Goal: Information Seeking & Learning: Learn about a topic

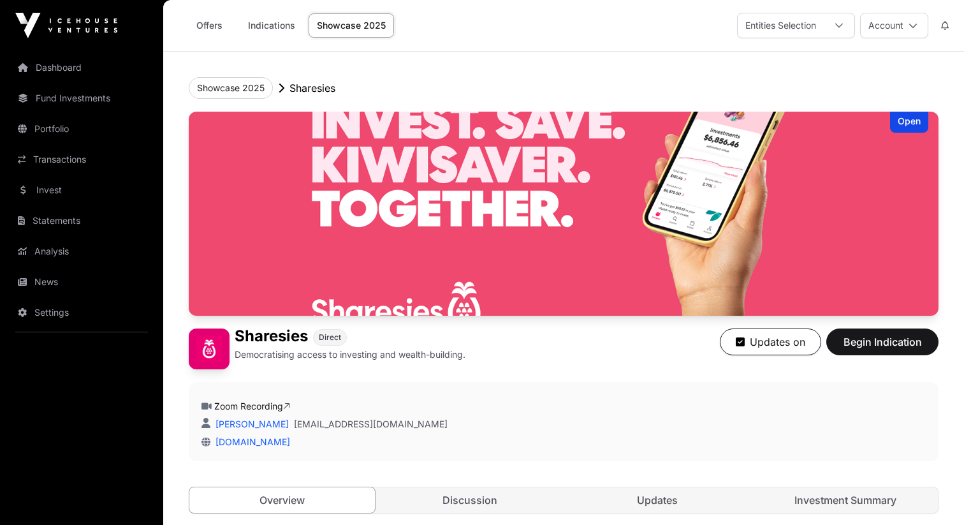
scroll to position [1890, 0]
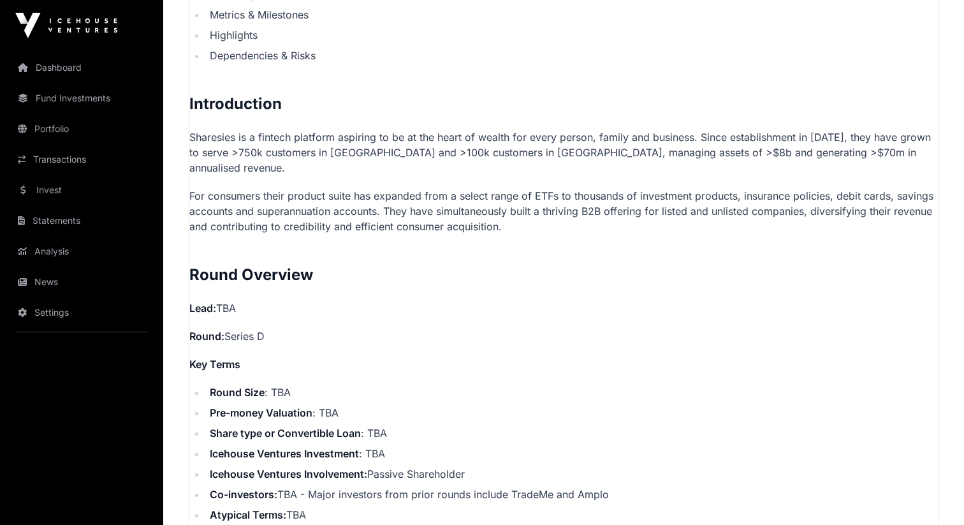
scroll to position [784, 0]
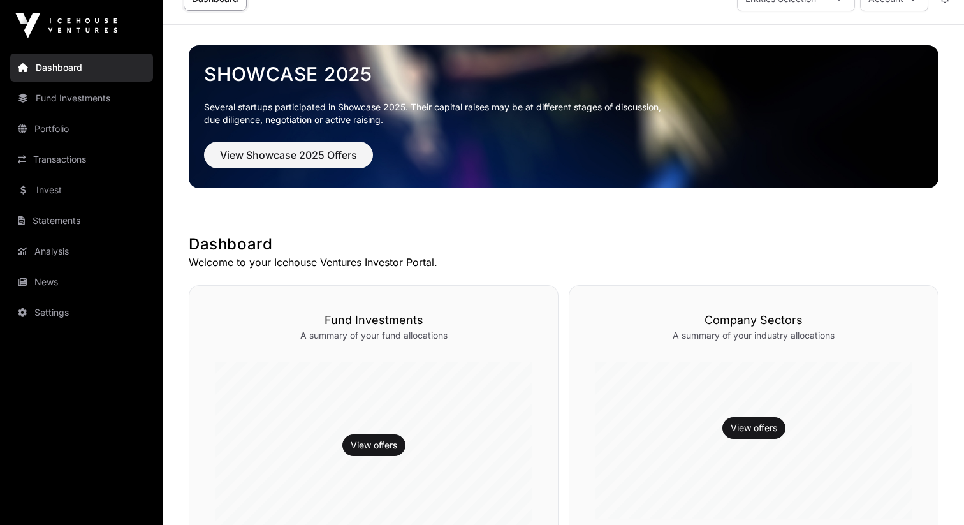
scroll to position [34, 0]
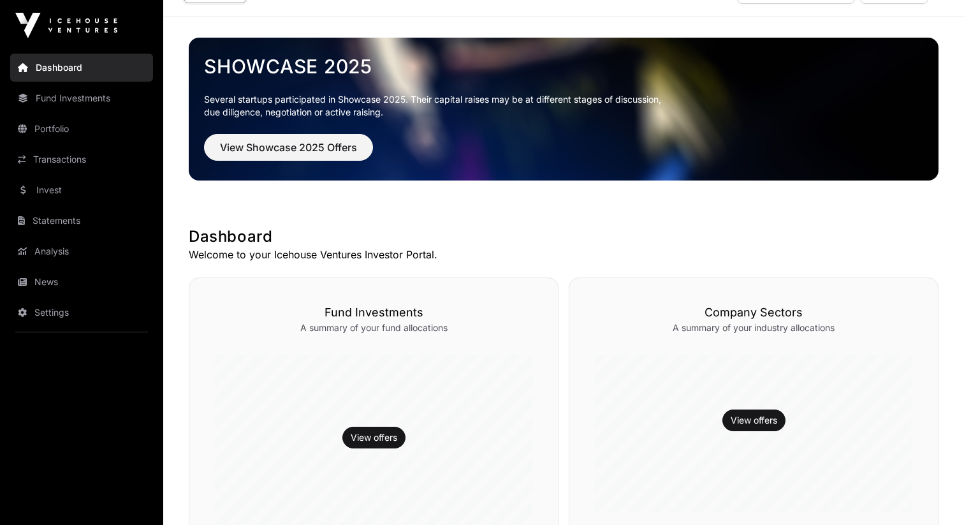
click at [76, 187] on link "Invest" at bounding box center [81, 190] width 143 height 28
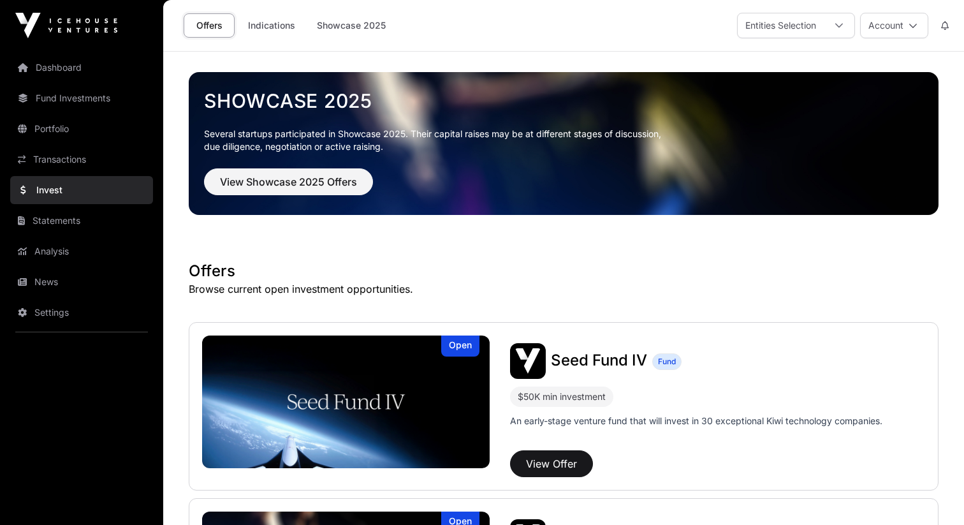
scroll to position [476, 0]
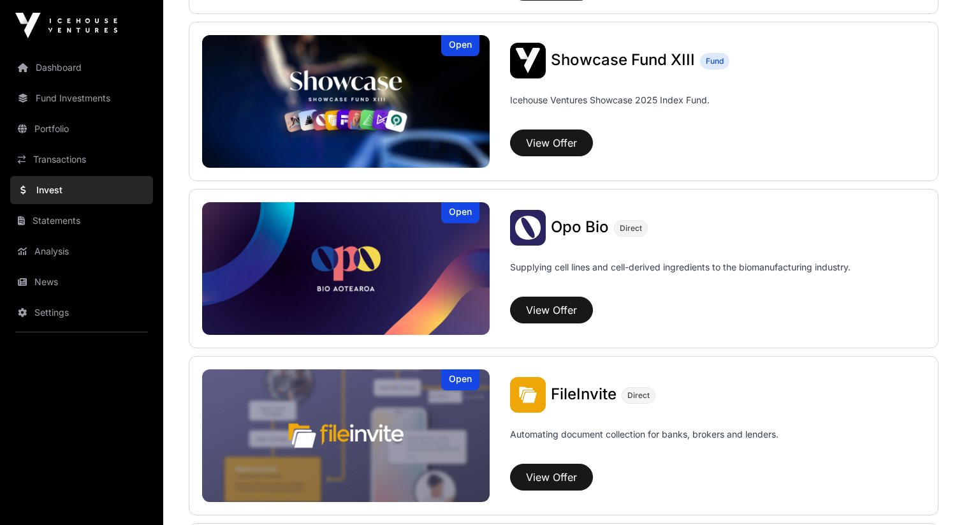
click at [103, 319] on link "Settings" at bounding box center [81, 312] width 143 height 28
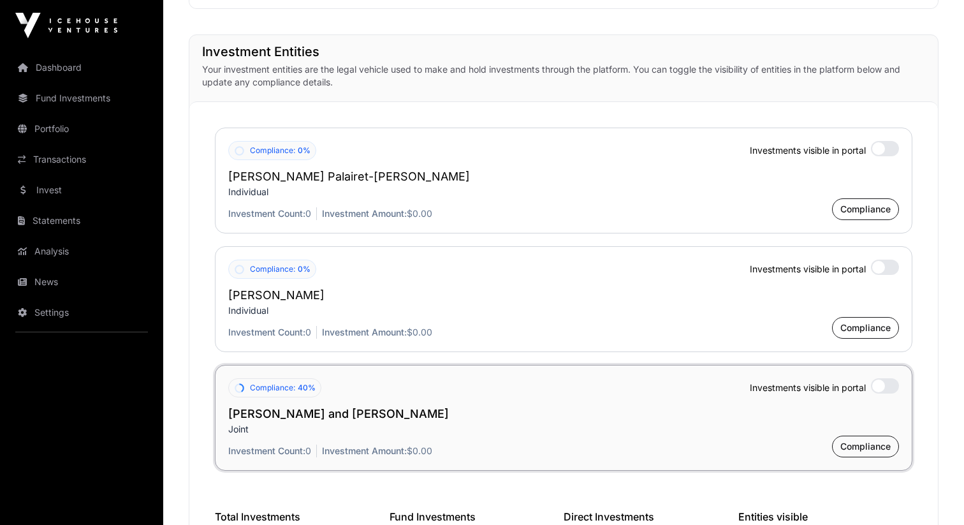
scroll to position [972, 0]
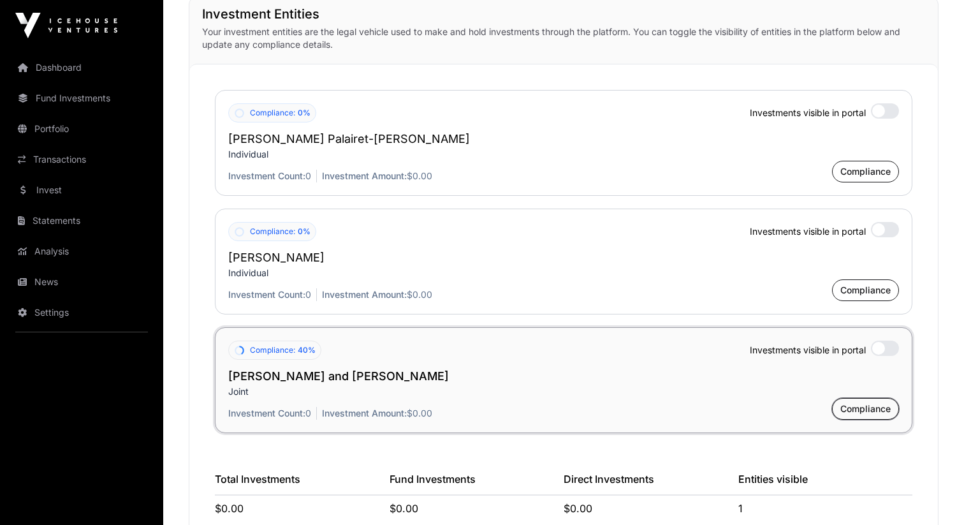
click at [868, 417] on button "Compliance" at bounding box center [865, 409] width 67 height 22
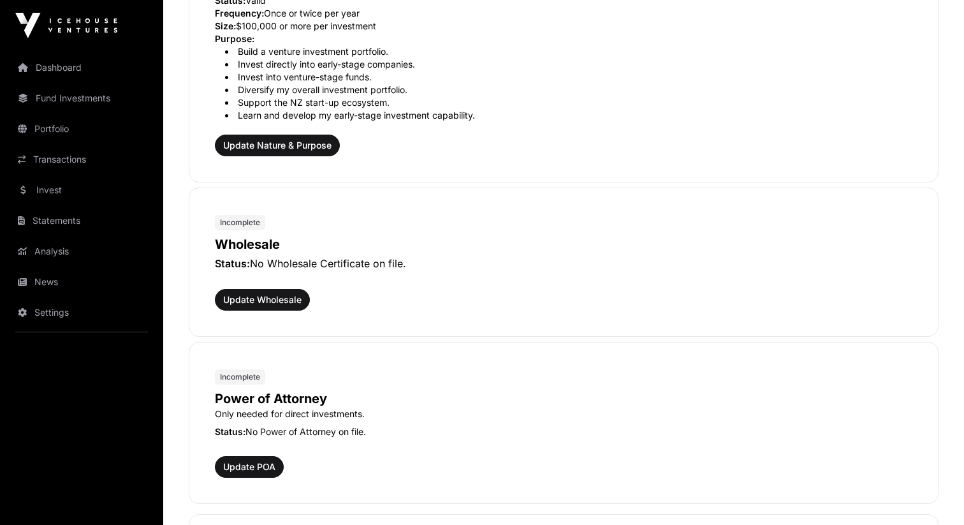
scroll to position [463, 0]
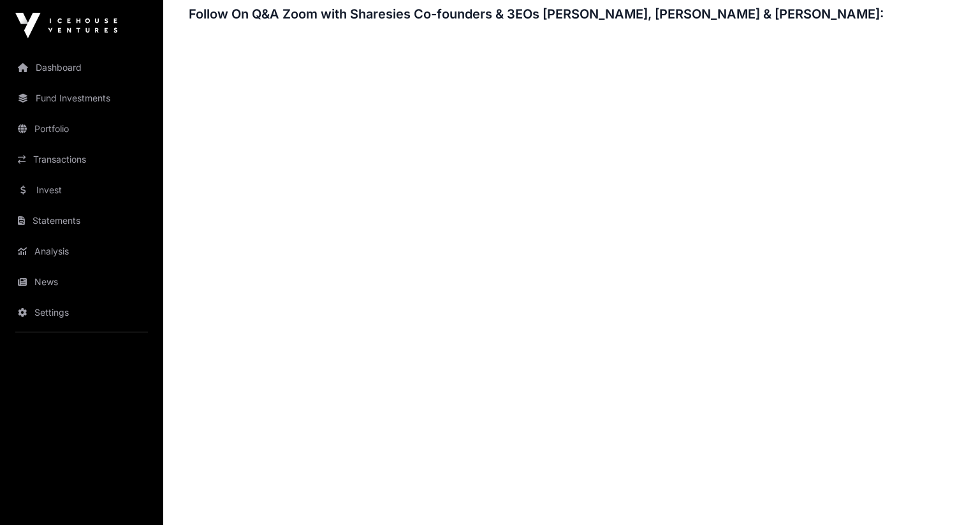
scroll to position [1916, 0]
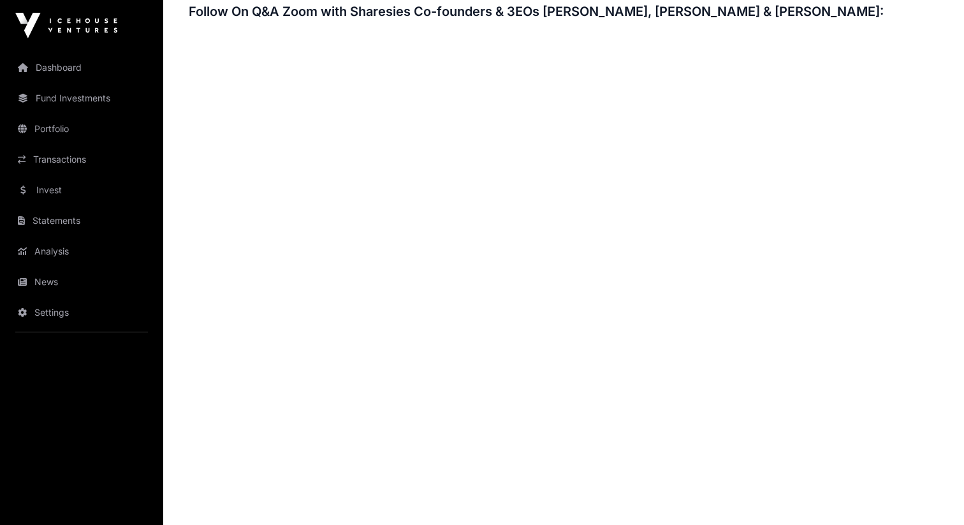
scroll to position [1937, 0]
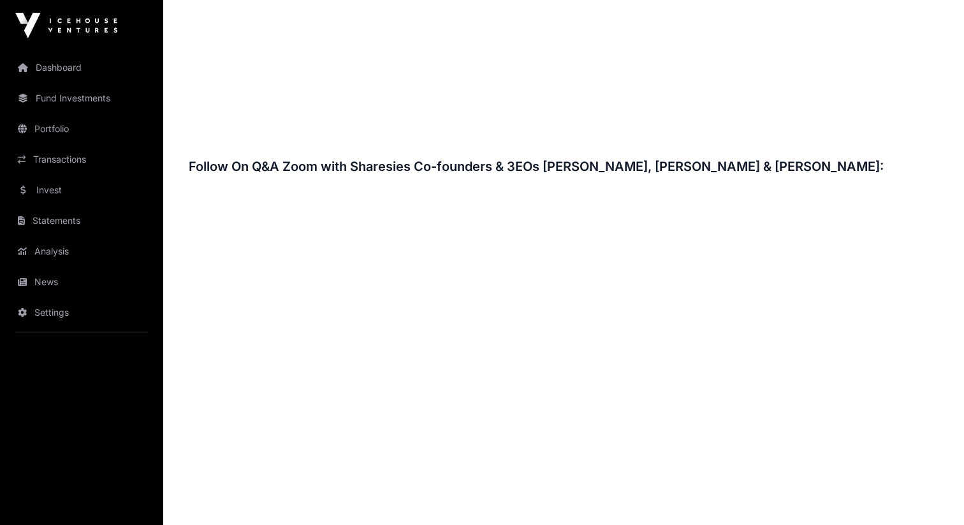
scroll to position [1932, 0]
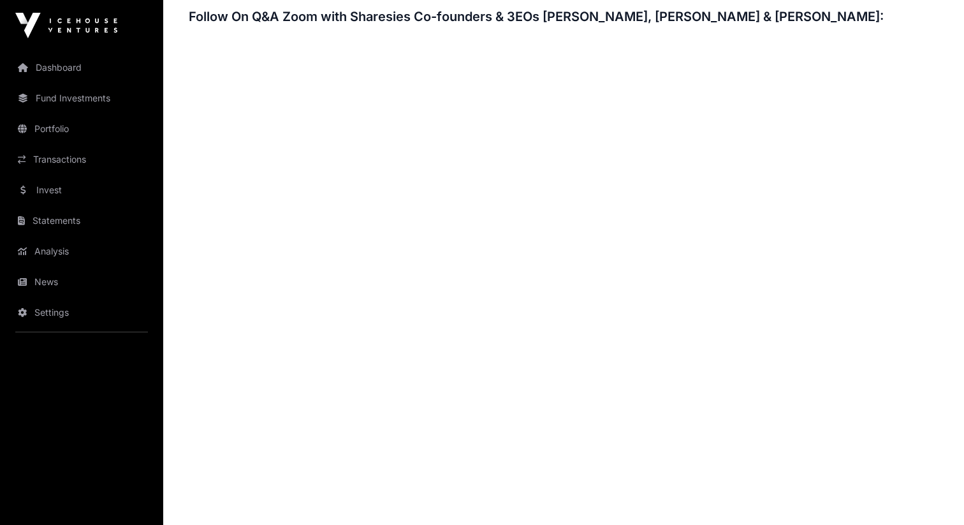
click at [571, 6] on h3 "Follow On Q&A Zoom with Sharesies Co-founders & 3EOs Brooke Roberts, Leighton R…" at bounding box center [564, 16] width 750 height 20
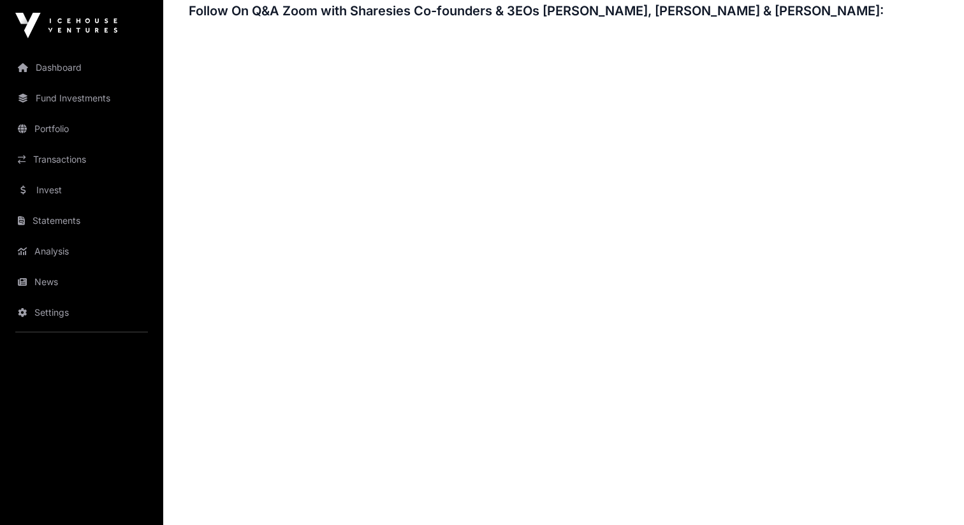
scroll to position [1938, 0]
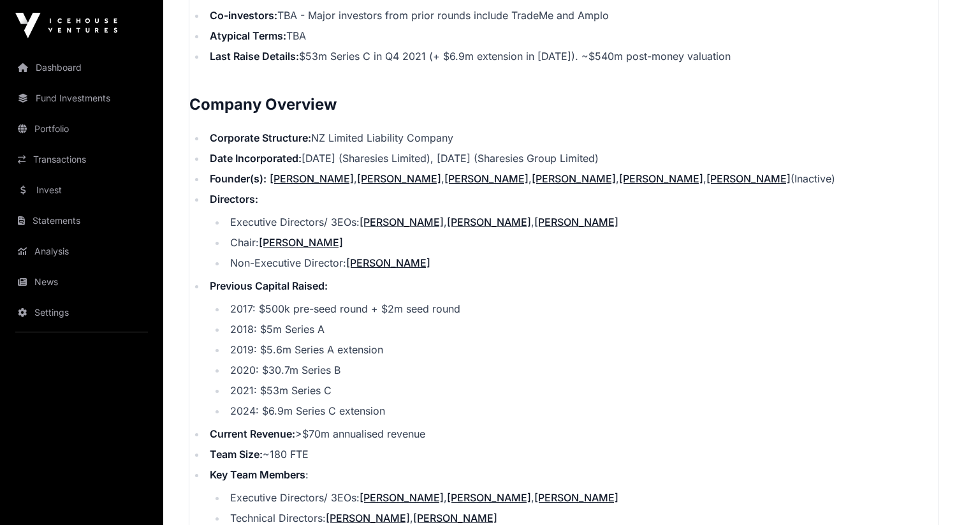
scroll to position [1299, 0]
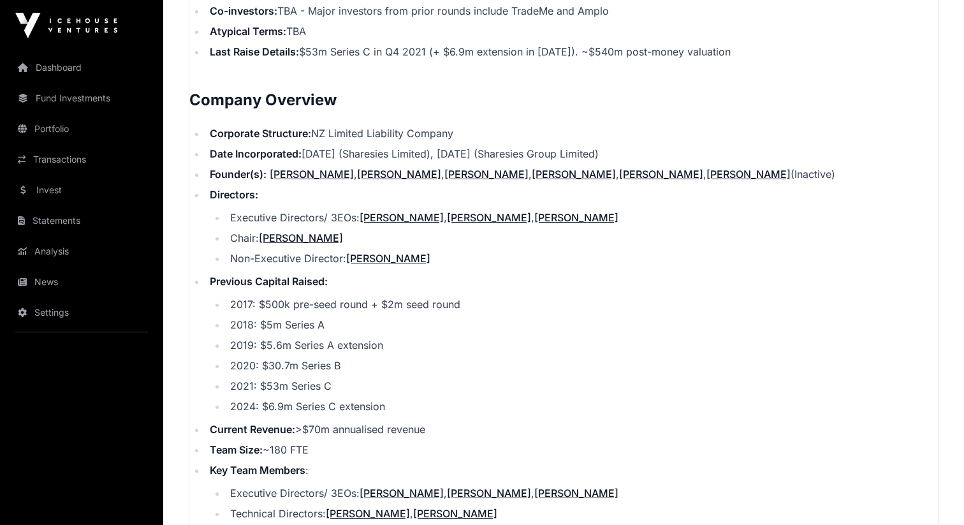
click at [52, 193] on link "Invest" at bounding box center [81, 190] width 143 height 28
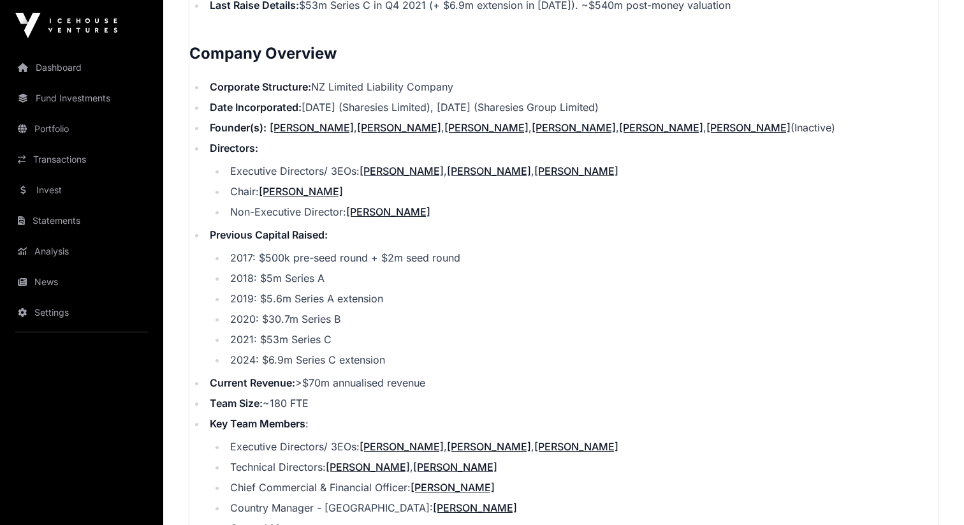
scroll to position [1332, 0]
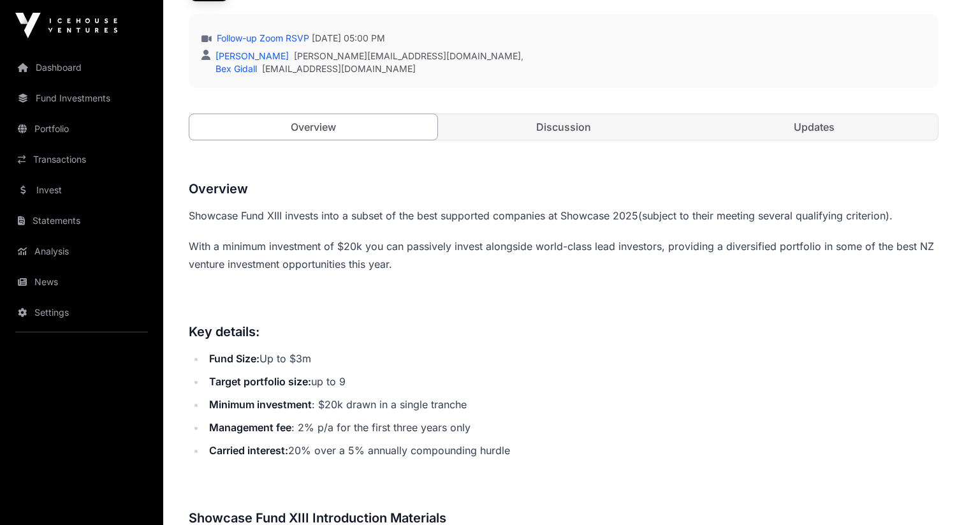
scroll to position [370, 0]
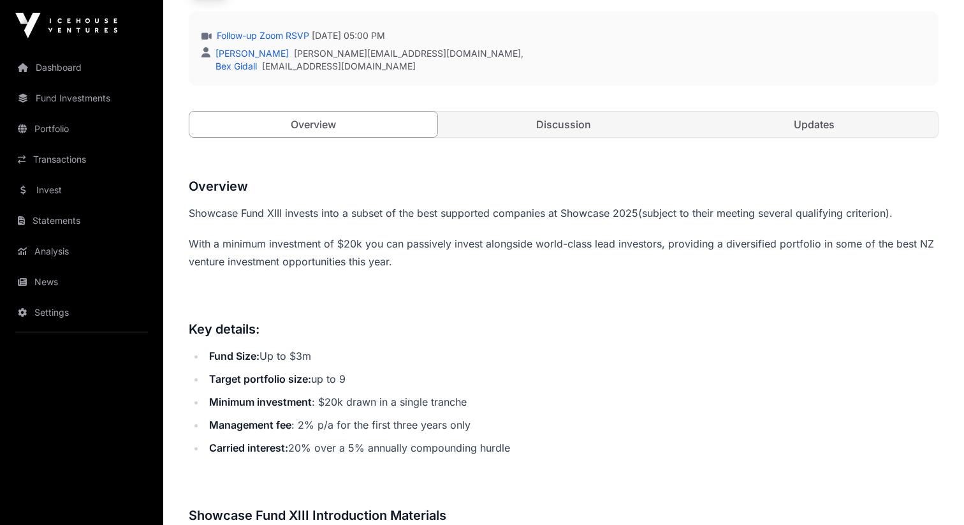
click at [533, 136] on link "Discussion" at bounding box center [564, 125] width 248 height 26
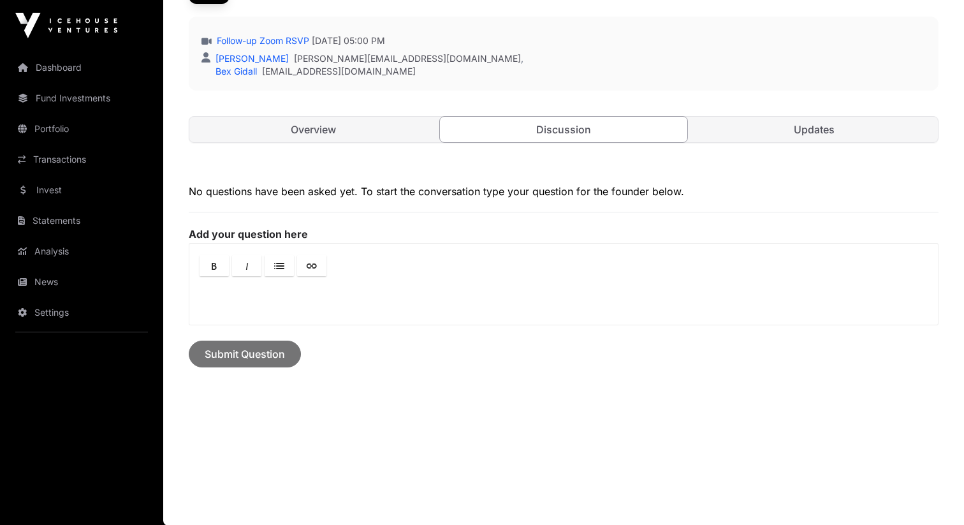
click at [366, 138] on link "Overview" at bounding box center [313, 130] width 248 height 26
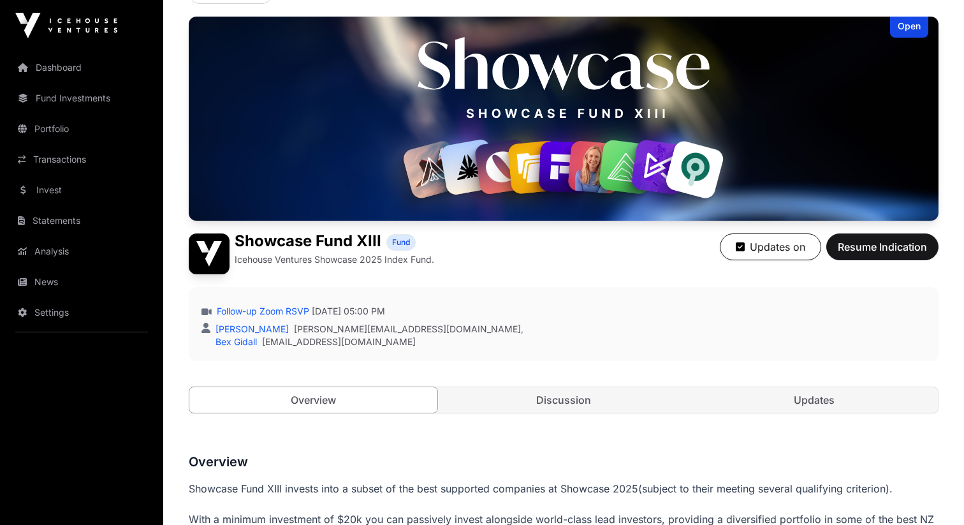
scroll to position [78, 0]
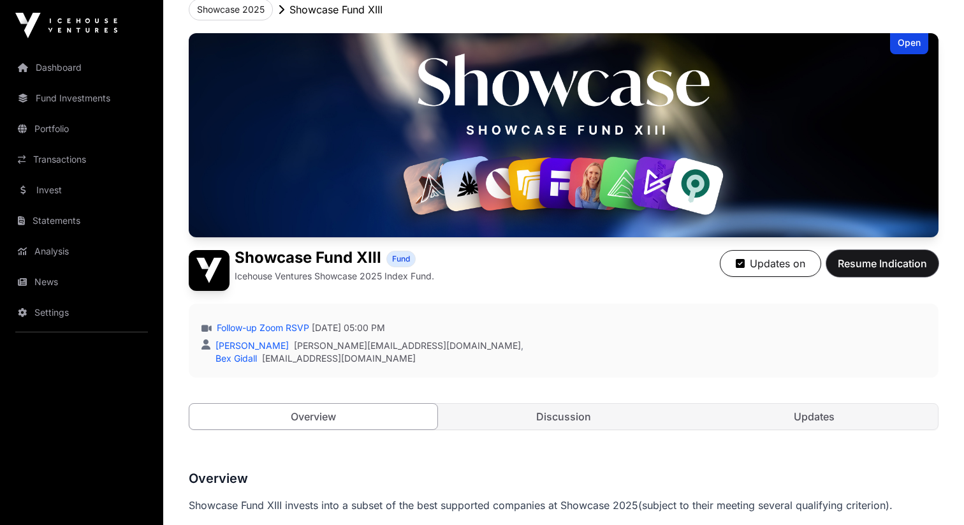
click at [849, 259] on span "Resume Indication" at bounding box center [882, 263] width 89 height 15
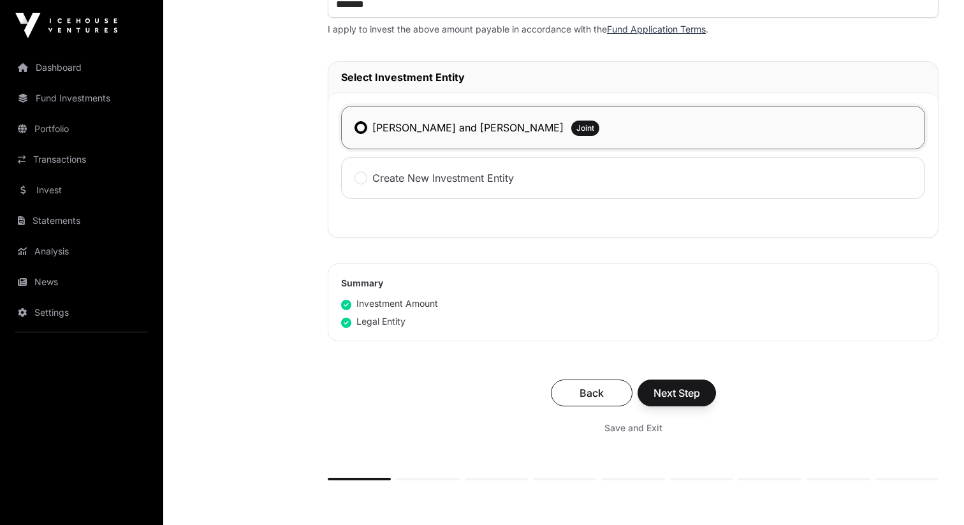
scroll to position [531, 0]
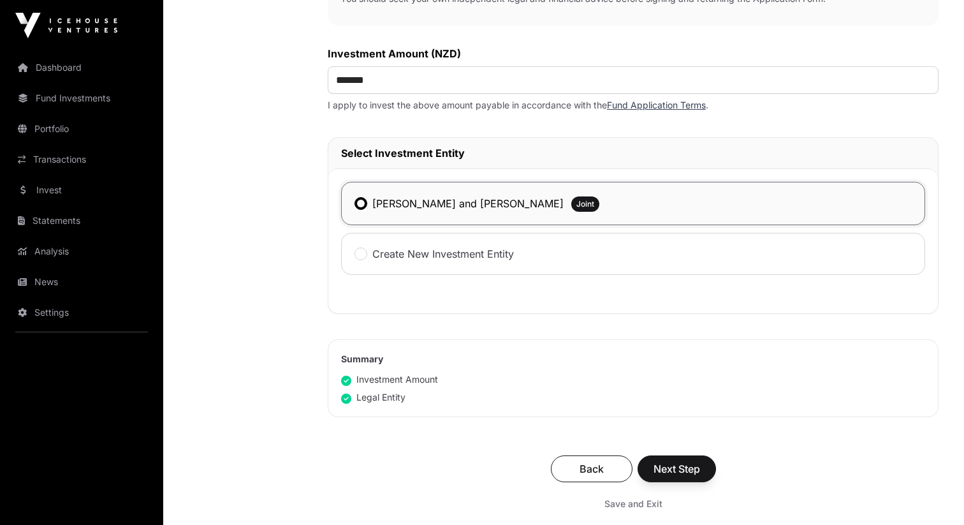
click at [629, 110] on link "Fund Application Terms" at bounding box center [656, 104] width 99 height 11
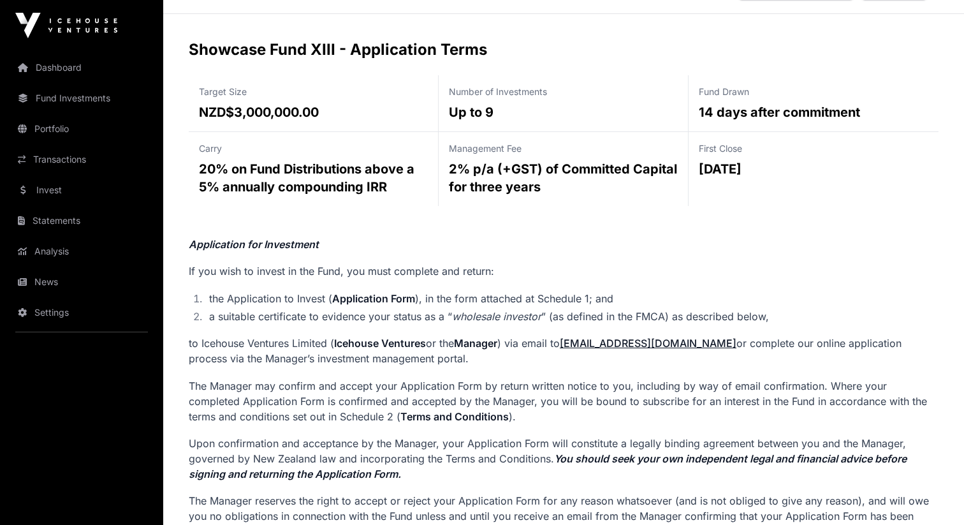
scroll to position [43, 0]
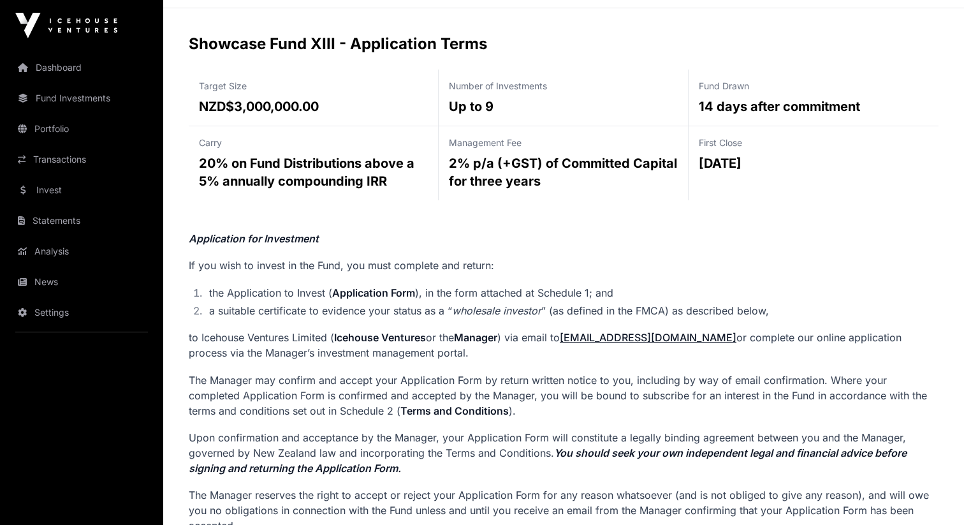
click at [722, 106] on p "14 days after commitment" at bounding box center [814, 107] width 230 height 18
click at [722, 112] on p "14 days after commitment" at bounding box center [814, 107] width 230 height 18
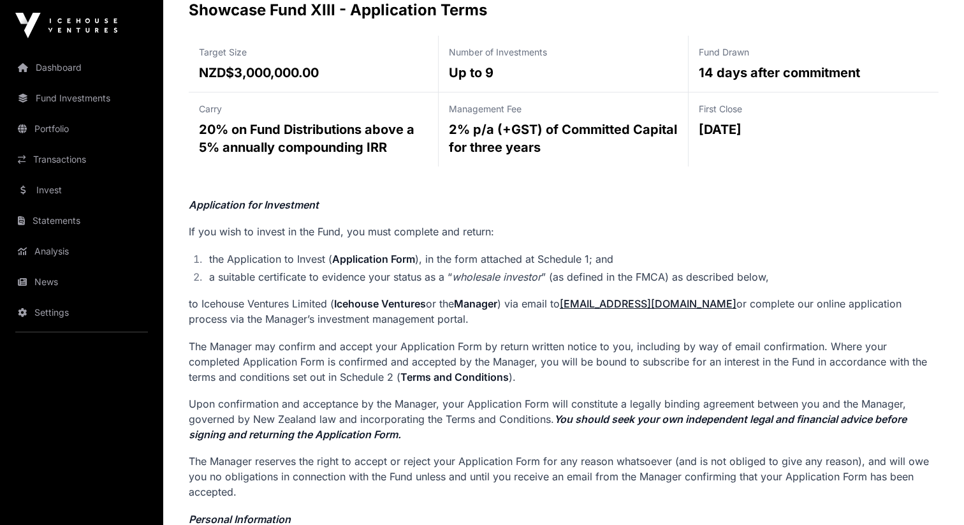
scroll to position [78, 0]
click at [274, 279] on li "a suitable certificate to evidence your status as a “ wholesale investor ” (as …" at bounding box center [572, 275] width 734 height 15
click at [103, 180] on link "Invest" at bounding box center [81, 190] width 143 height 28
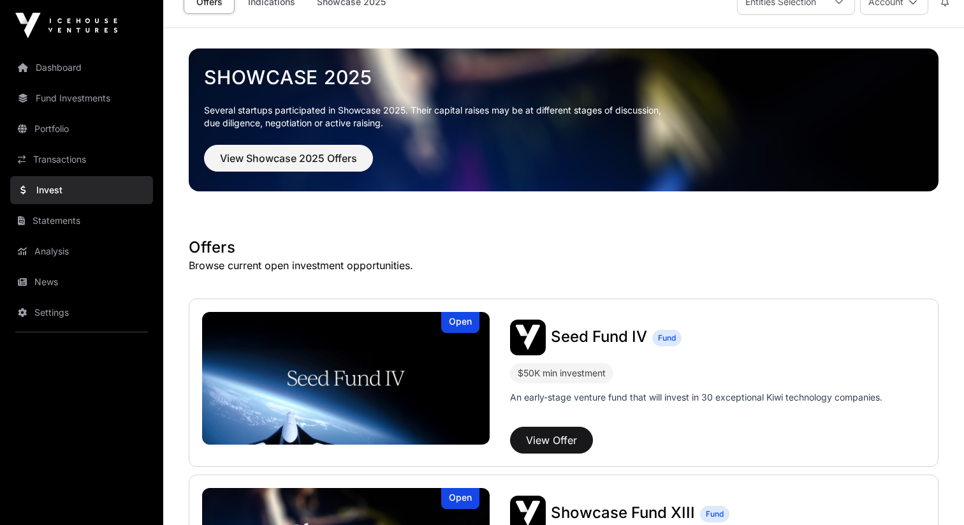
scroll to position [38, 0]
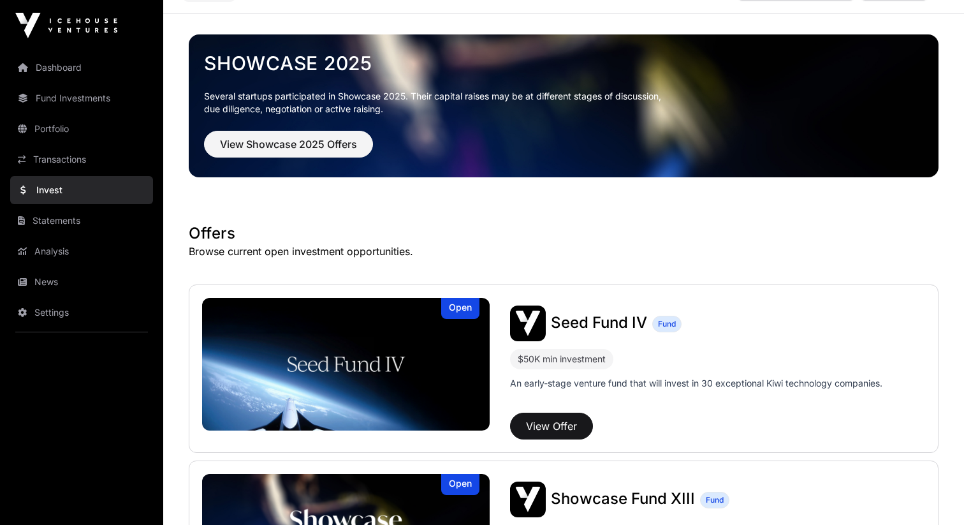
click at [604, 316] on span "Seed Fund IV" at bounding box center [599, 322] width 96 height 18
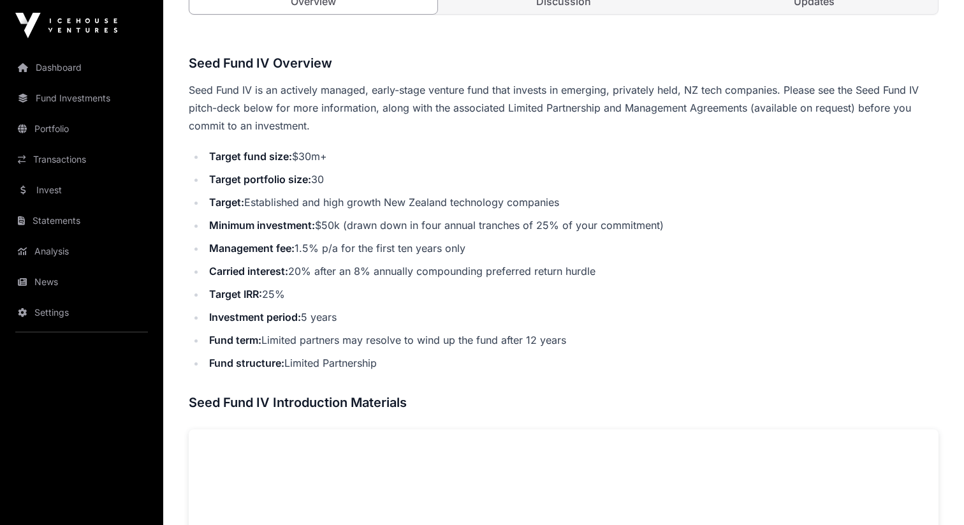
scroll to position [245, 0]
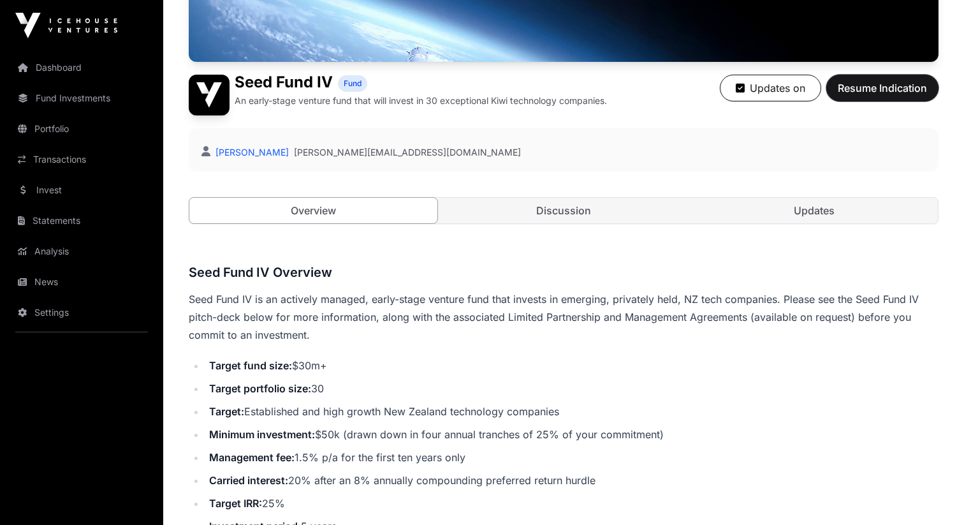
click at [865, 89] on span "Resume Indication" at bounding box center [882, 87] width 89 height 15
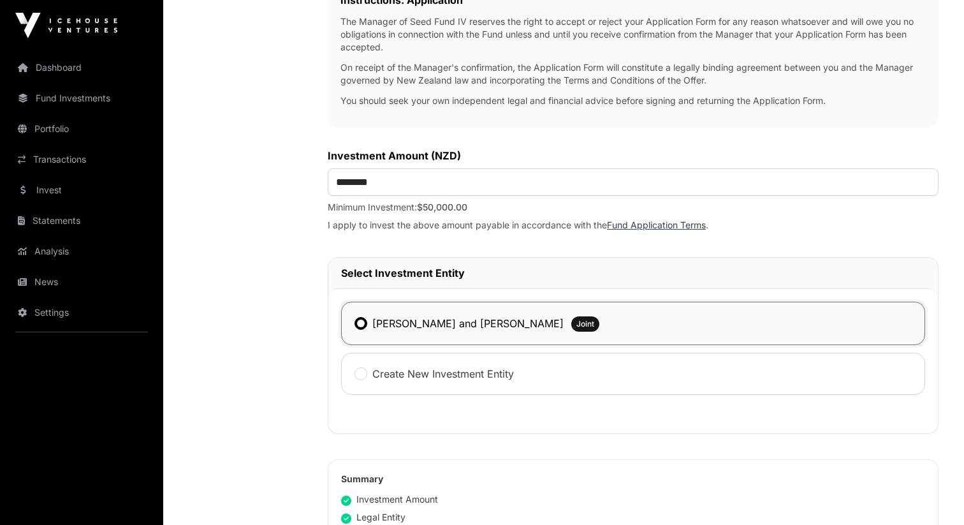
scroll to position [243, 0]
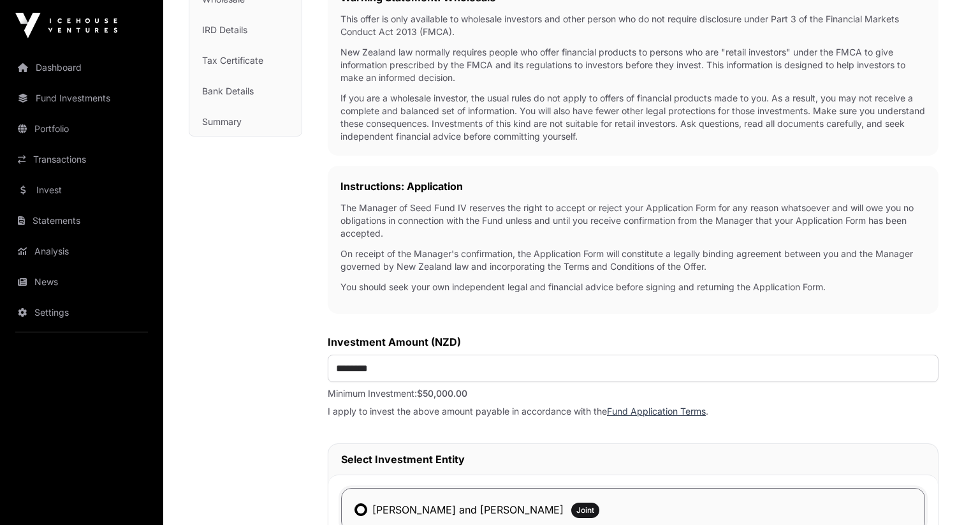
click at [642, 411] on link "Fund Application Terms" at bounding box center [656, 410] width 99 height 11
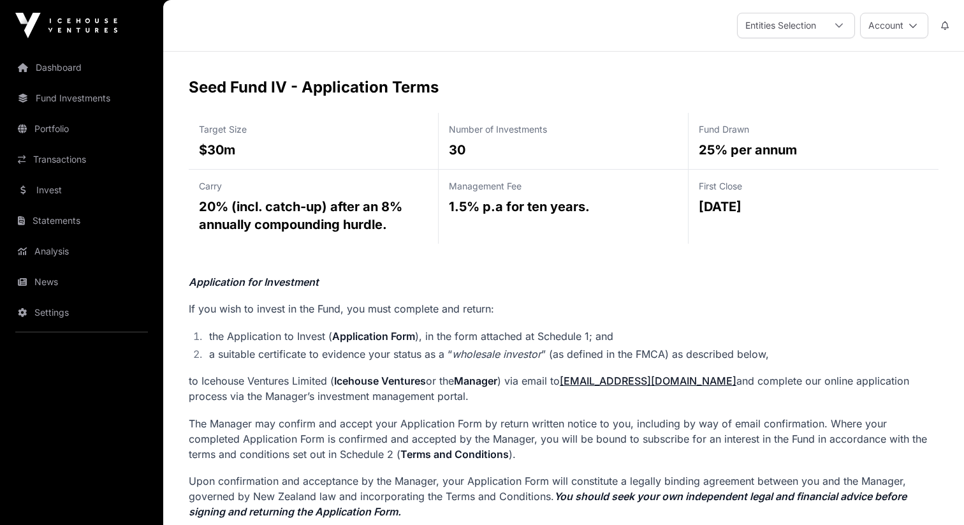
click at [712, 147] on p "25% per annum" at bounding box center [814, 150] width 230 height 18
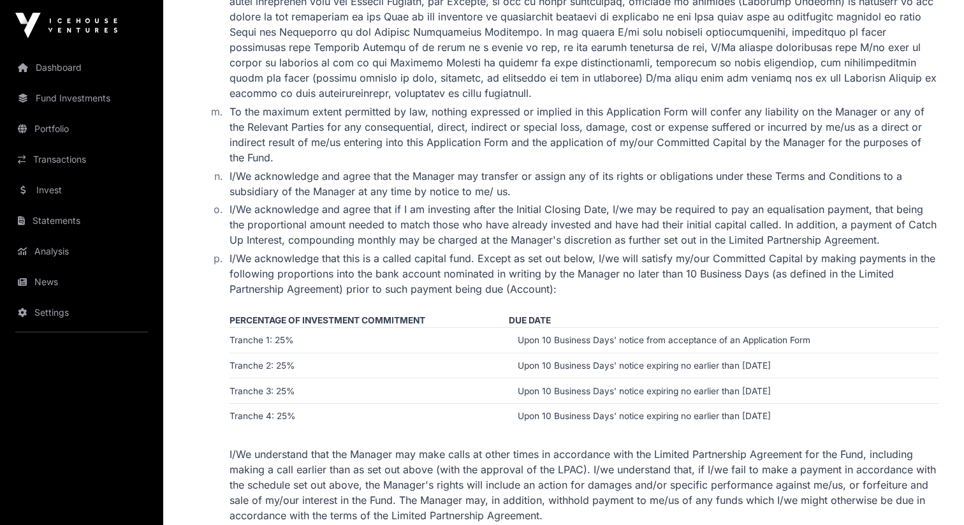
scroll to position [2157, 0]
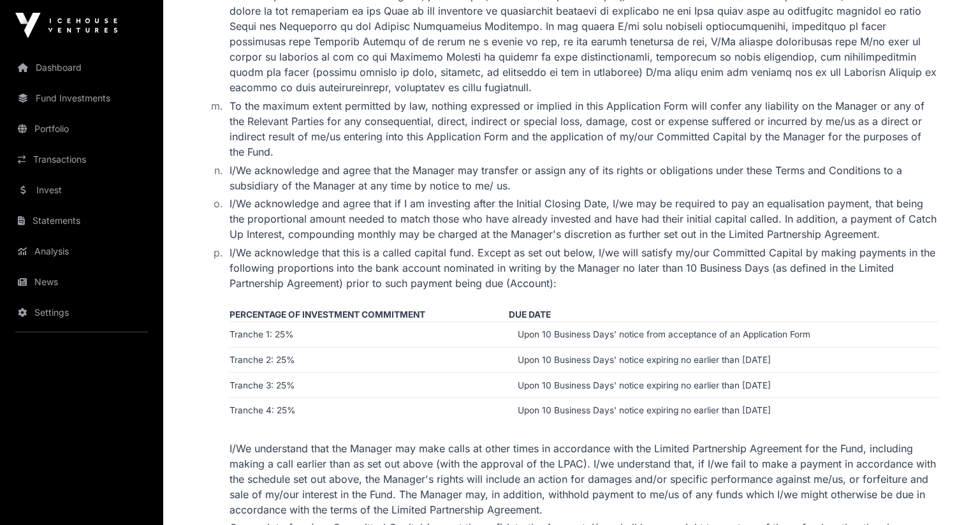
click at [563, 321] on td "Upon 10 Business Days' notice from acceptance of an Application Form" at bounding box center [724, 334] width 430 height 26
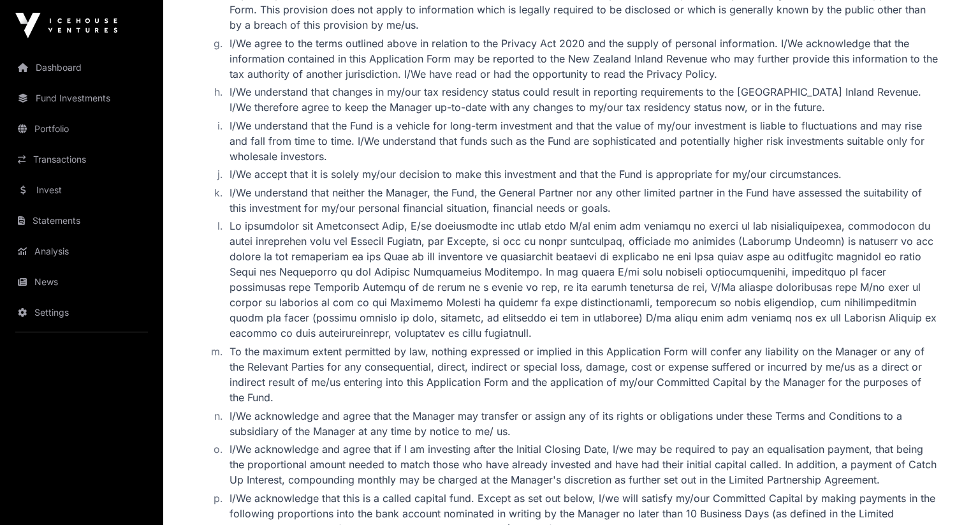
scroll to position [1864, 0]
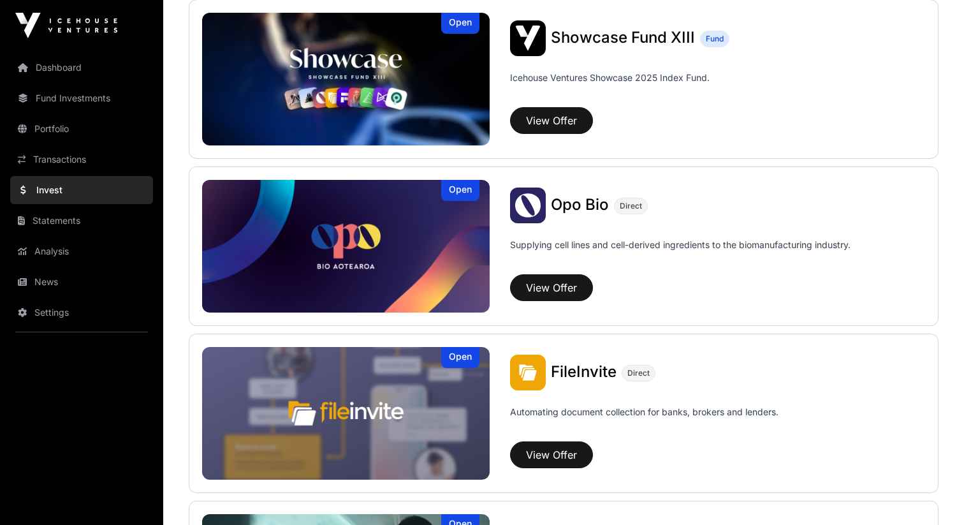
scroll to position [551, 0]
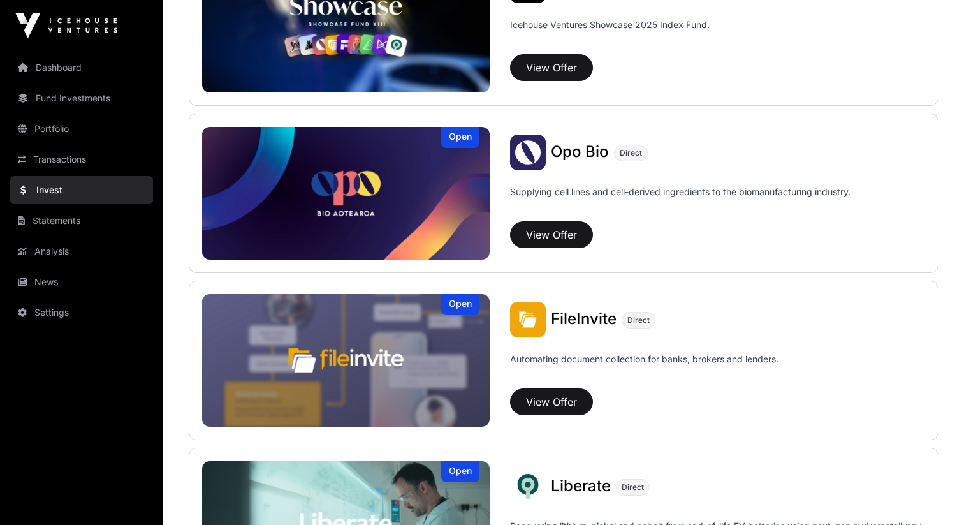
click at [576, 151] on span "Opo Bio" at bounding box center [580, 151] width 58 height 18
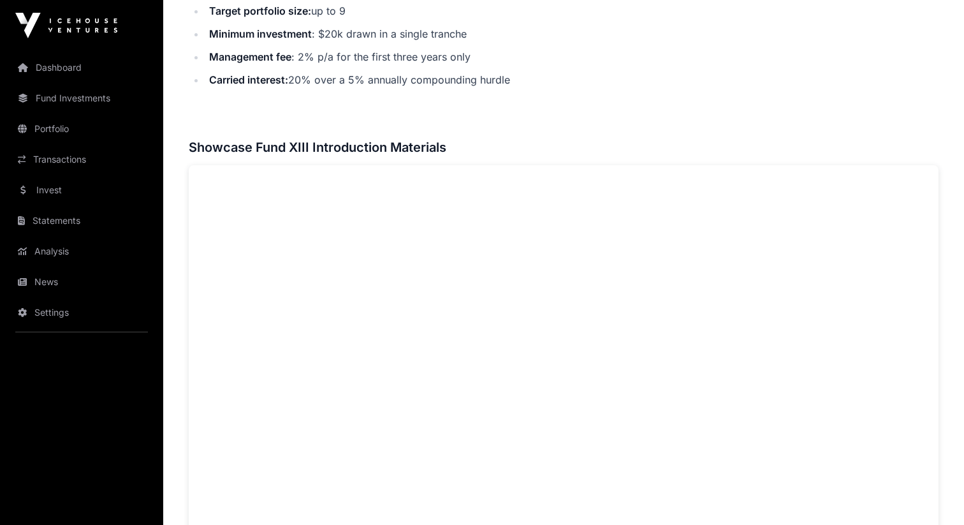
scroll to position [379, 0]
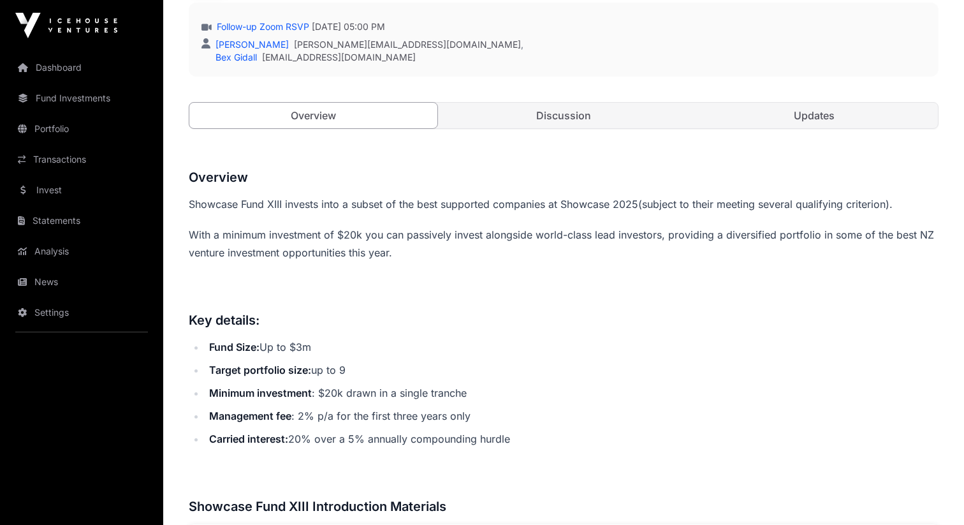
click at [84, 179] on link "Invest" at bounding box center [81, 190] width 143 height 28
